Goal: Register for event/course

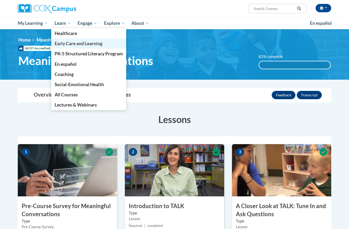
click at [69, 44] on span "Early Care and Learning" at bounding box center [79, 43] width 48 height 5
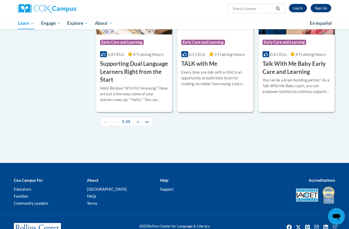
scroll to position [753, 0]
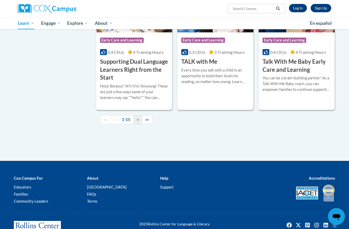
click at [140, 124] on link "»" at bounding box center [138, 119] width 9 height 9
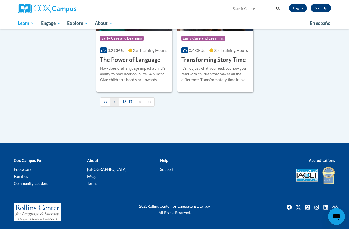
click at [117, 105] on link "«" at bounding box center [114, 102] width 9 height 9
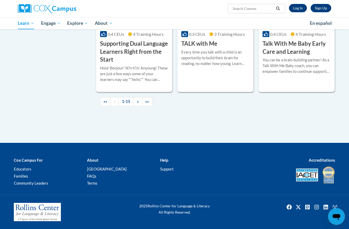
scroll to position [790, 0]
click at [310, 56] on h3 "Talk With Me Baby Early Care and Learning" at bounding box center [297, 48] width 68 height 16
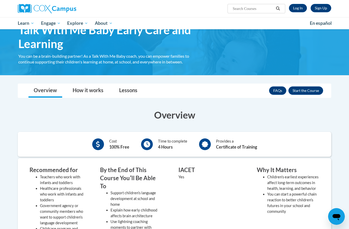
scroll to position [31, 0]
click at [312, 92] on button "Enroll" at bounding box center [306, 91] width 35 height 8
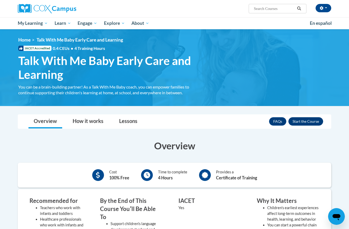
click at [302, 123] on button "Enroll" at bounding box center [306, 121] width 35 height 8
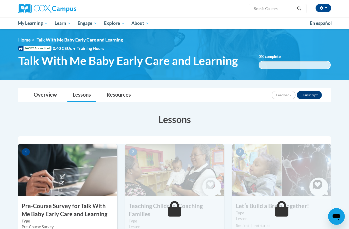
click at [89, 178] on img at bounding box center [67, 170] width 99 height 52
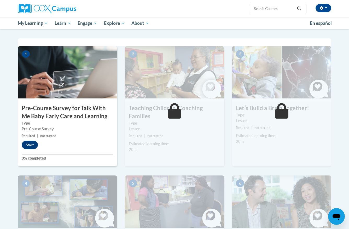
scroll to position [76, 0]
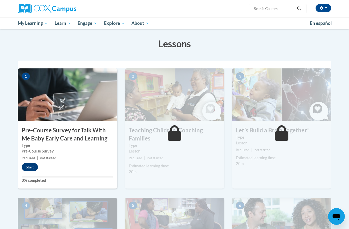
click at [32, 168] on button "Start" at bounding box center [30, 167] width 16 height 8
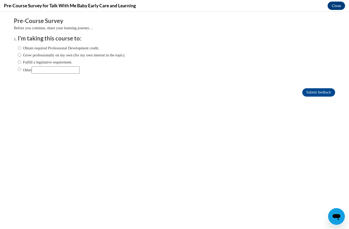
scroll to position [0, 0]
click at [62, 50] on label "Obtain required Professional Development credit." at bounding box center [59, 48] width 82 height 6
click at [21, 50] on input "Obtain required Professional Development credit." at bounding box center [19, 48] width 3 height 6
radio input "true"
click at [320, 91] on input "Submit feedback" at bounding box center [318, 92] width 33 height 8
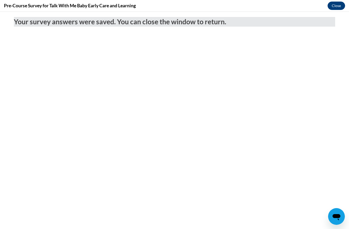
click at [338, 8] on button "Close" at bounding box center [337, 6] width 18 height 8
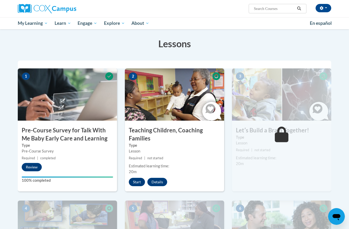
click at [139, 180] on button "Start" at bounding box center [137, 182] width 16 height 8
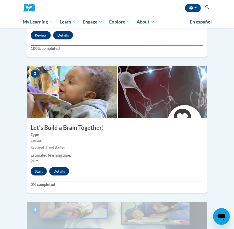
scroll to position [380, 0]
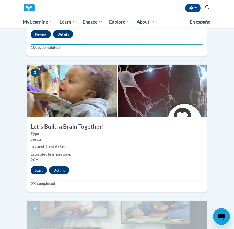
click at [39, 166] on button "Start" at bounding box center [39, 170] width 16 height 8
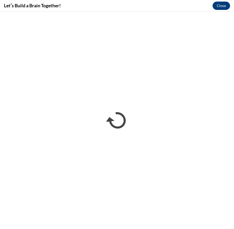
scroll to position [0, 0]
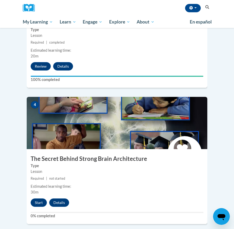
scroll to position [485, 0]
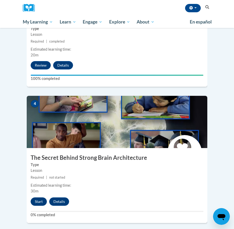
click at [38, 198] on button "Start" at bounding box center [39, 202] width 16 height 8
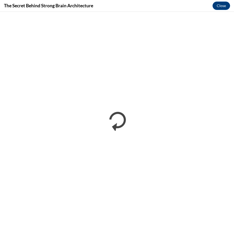
scroll to position [0, 0]
